Goal: Task Accomplishment & Management: Manage account settings

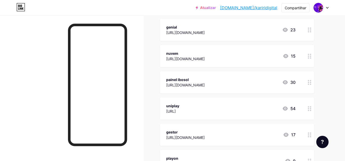
scroll to position [334, 0]
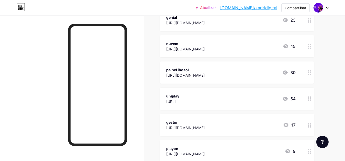
click at [309, 101] on div at bounding box center [309, 98] width 9 height 22
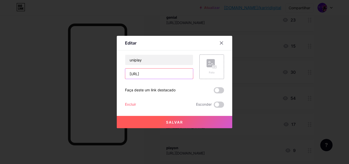
click at [161, 74] on input "[URL]" at bounding box center [159, 74] width 68 height 10
paste input "[URL][DOMAIN_NAME]"
type input "[URL][DOMAIN_NAME]"
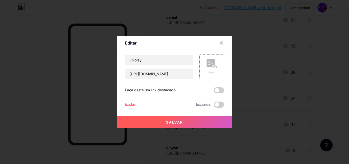
click at [186, 123] on button "Salvar" at bounding box center [174, 122] width 115 height 12
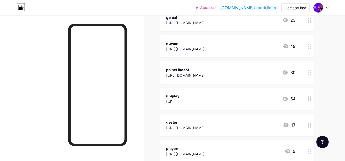
click at [176, 100] on font "[URL]" at bounding box center [170, 101] width 9 height 4
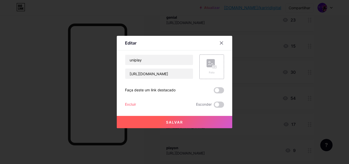
click at [184, 125] on button "Salvar" at bounding box center [174, 122] width 115 height 12
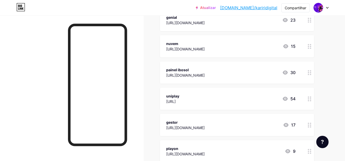
click at [216, 7] on font "Atualizar" at bounding box center [208, 7] width 16 height 4
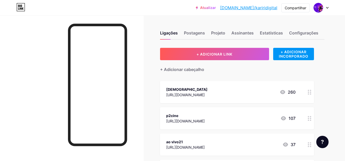
click at [216, 8] on font "Atualizar" at bounding box center [208, 7] width 16 height 4
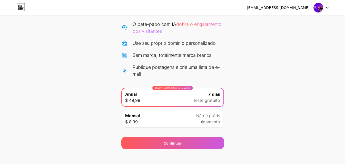
scroll to position [51, 0]
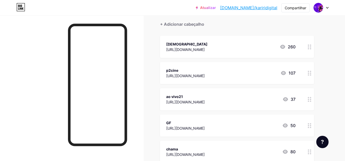
scroll to position [77, 0]
